Goal: Information Seeking & Learning: Find specific page/section

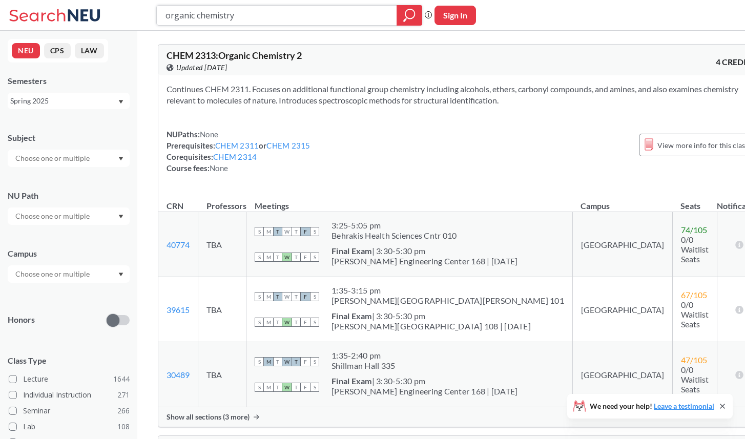
drag, startPoint x: 190, startPoint y: 17, endPoint x: 97, endPoint y: 10, distance: 93.1
click at [97, 10] on div "organic chemistry Phrase search guarantees the exact search appears in the resu…" at bounding box center [372, 15] width 745 height 31
click at [108, 110] on div "NEU CPS LAW Semesters Spring 2025 Subject NU Path Campus Honors Class Type Lect…" at bounding box center [68, 235] width 137 height 409
click at [112, 105] on div "Spring 2025" at bounding box center [63, 100] width 107 height 11
click at [93, 121] on div "Fall 2025" at bounding box center [71, 123] width 116 height 11
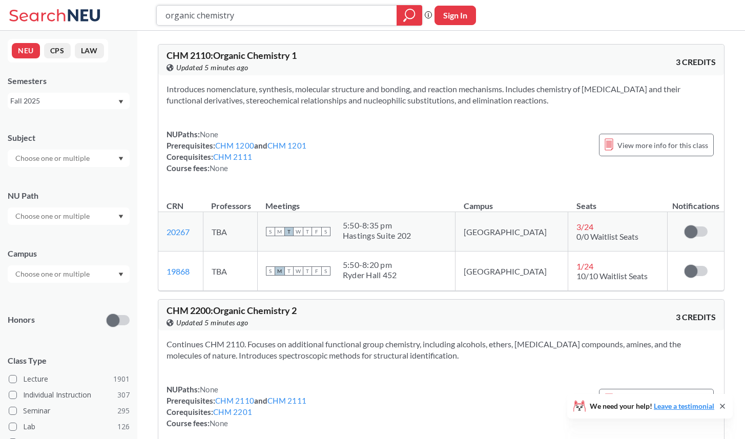
drag, startPoint x: 269, startPoint y: 25, endPoint x: 148, endPoint y: 14, distance: 121.0
click at [148, 14] on div "organic chemistry Phrase search guarantees the exact search appears in the resu…" at bounding box center [372, 15] width 745 height 31
type input "sex"
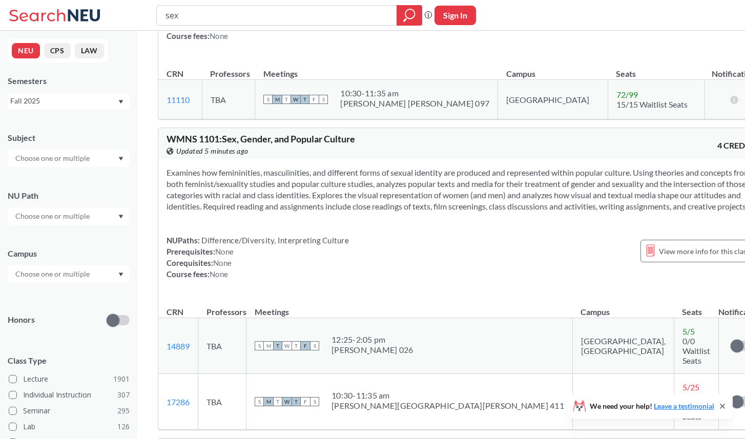
scroll to position [802, 0]
